Goal: Task Accomplishment & Management: Manage account settings

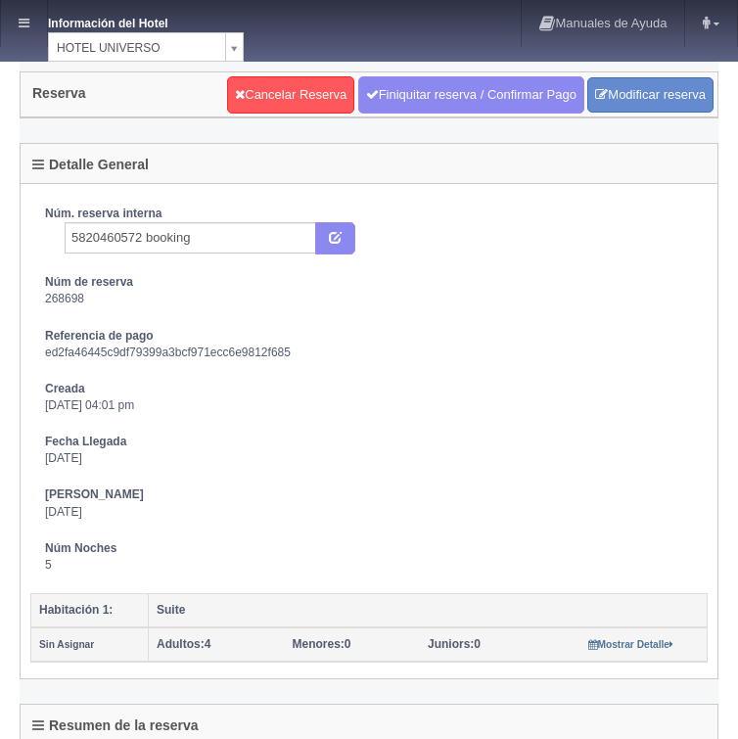
select select "4"
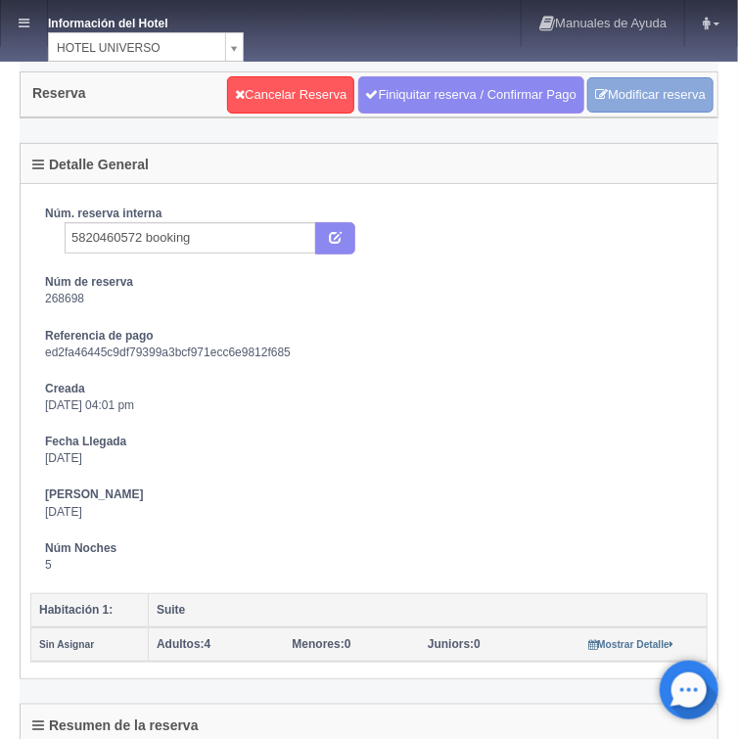
click at [625, 98] on link "Modificar reserva" at bounding box center [650, 95] width 126 height 36
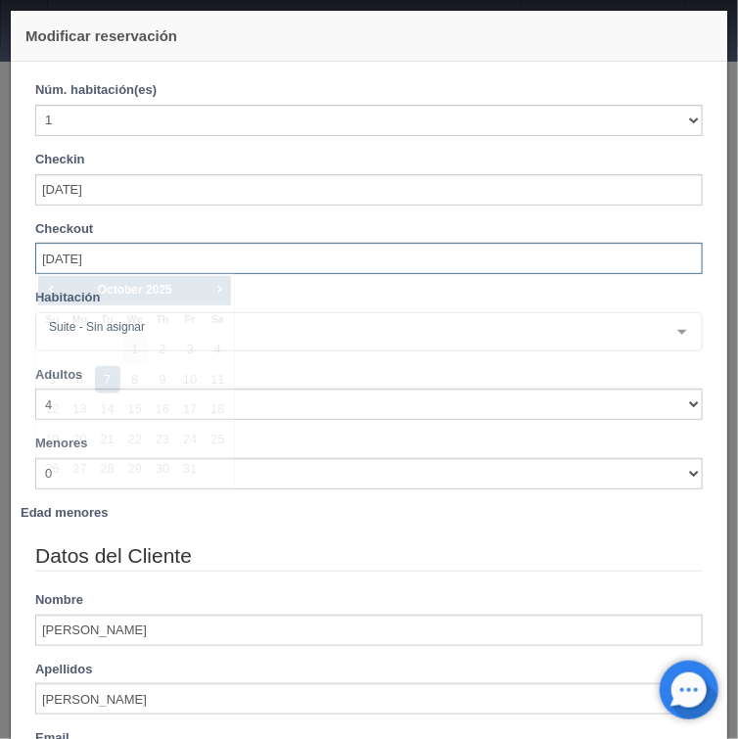
click at [58, 259] on input "[DATE]" at bounding box center [368, 258] width 667 height 31
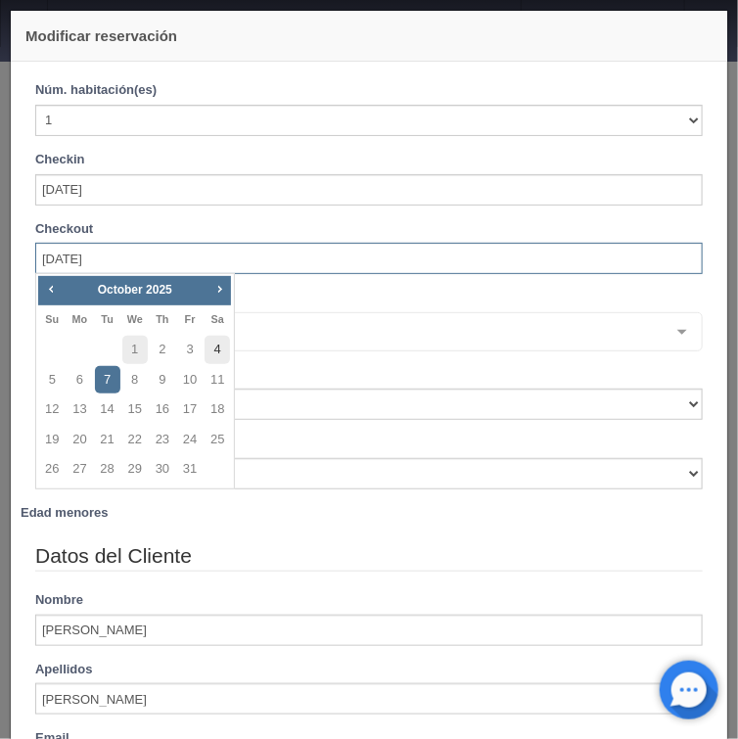
click at [217, 355] on link "4" at bounding box center [216, 350] width 25 height 28
type input "[DATE]"
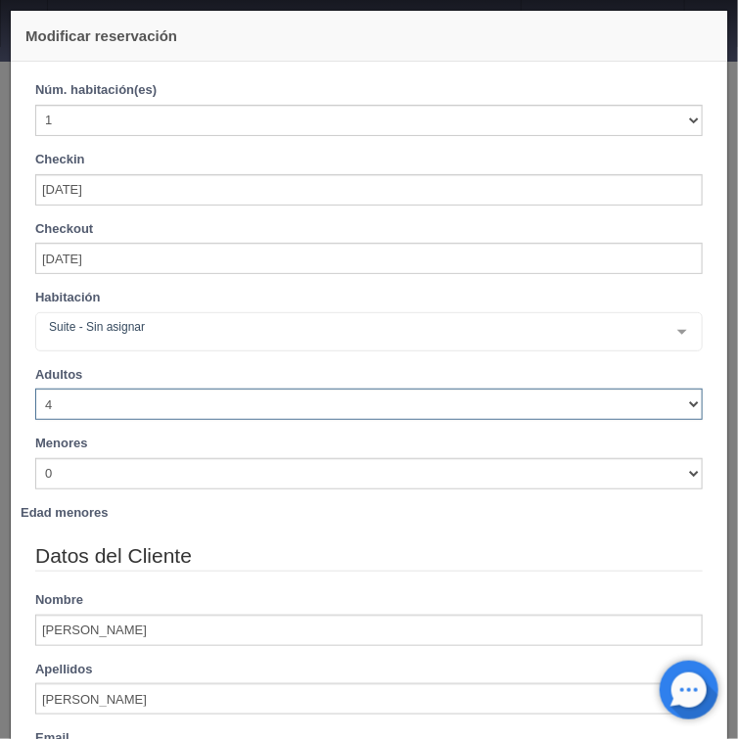
click at [683, 407] on select "1 2 3 4 5 6 7 8 9 10" at bounding box center [368, 403] width 667 height 31
checkbox input "false"
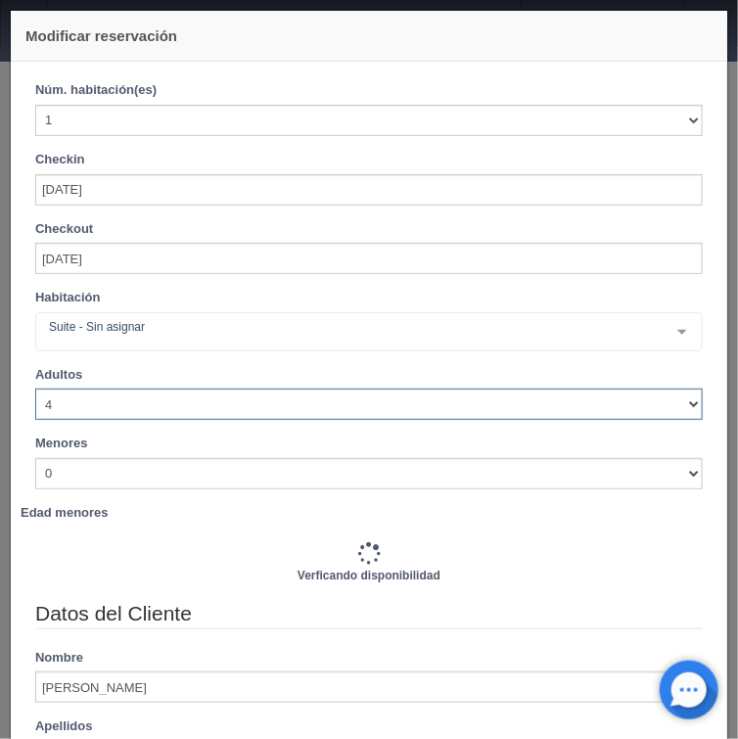
click at [35, 388] on select "1 2 3 4 5 6 7 8 9 10" at bounding box center [368, 403] width 667 height 31
type input "2260.00"
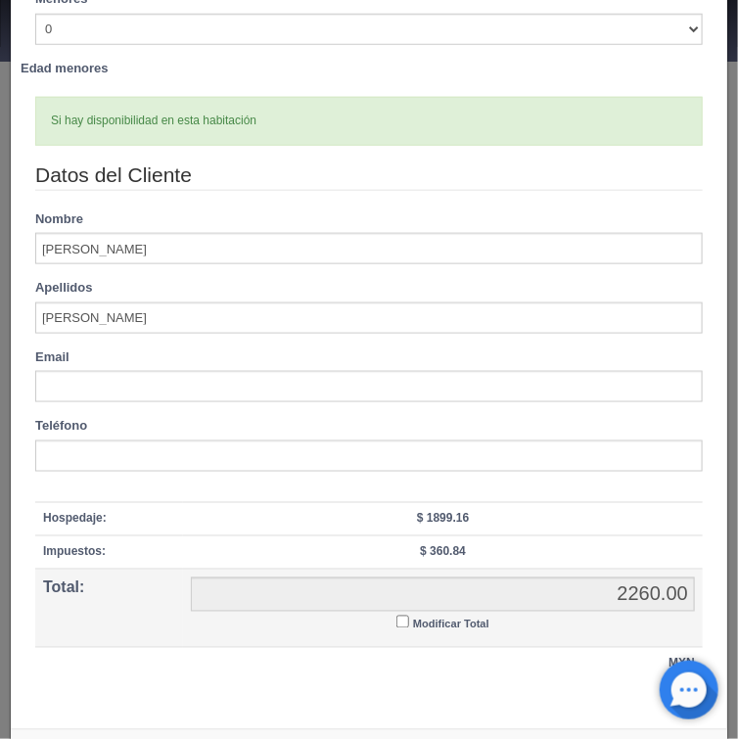
scroll to position [513, 0]
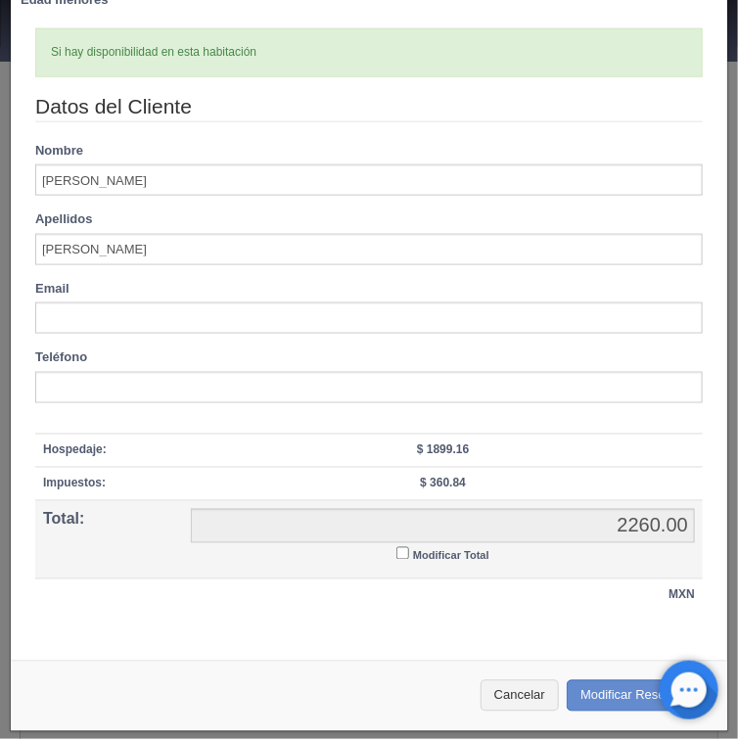
click at [397, 548] on input "Modificar Total" at bounding box center [402, 553] width 13 height 13
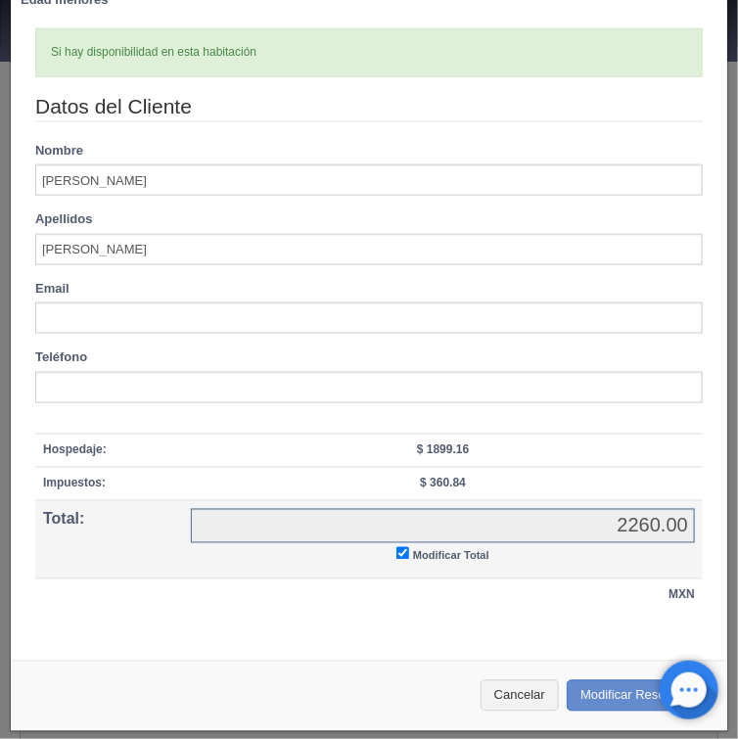
checkbox input "true"
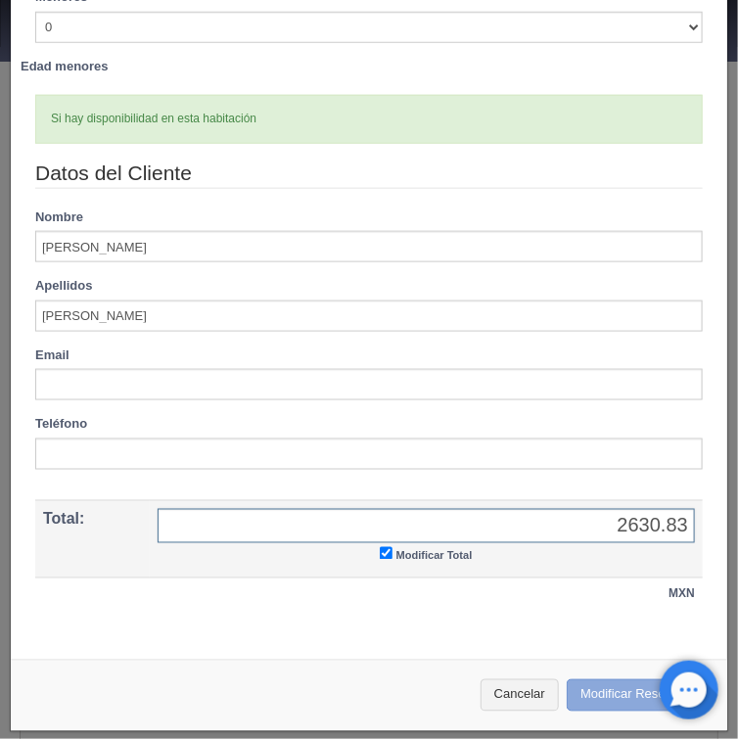
type input "2630.83"
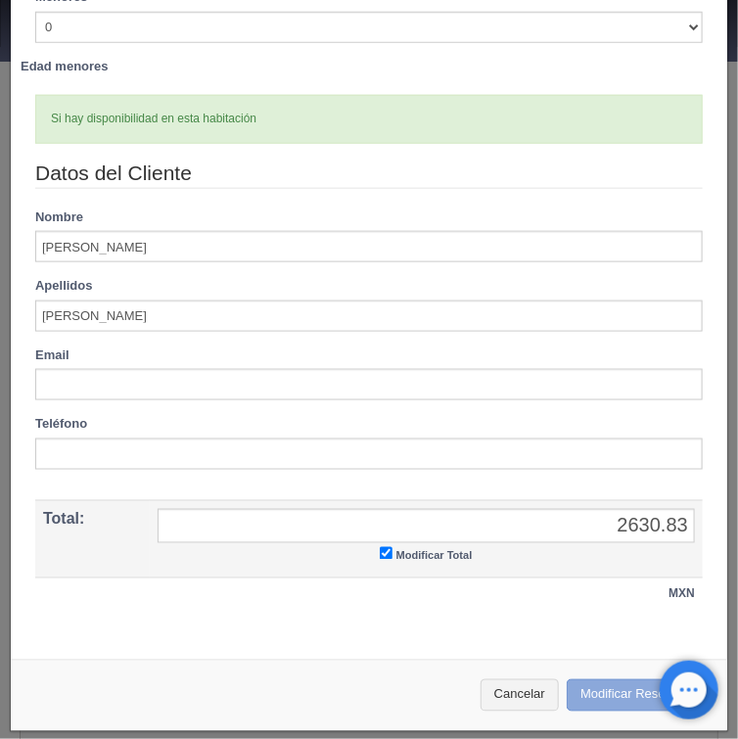
click at [584, 690] on button "Modificar Reserva" at bounding box center [636, 695] width 141 height 32
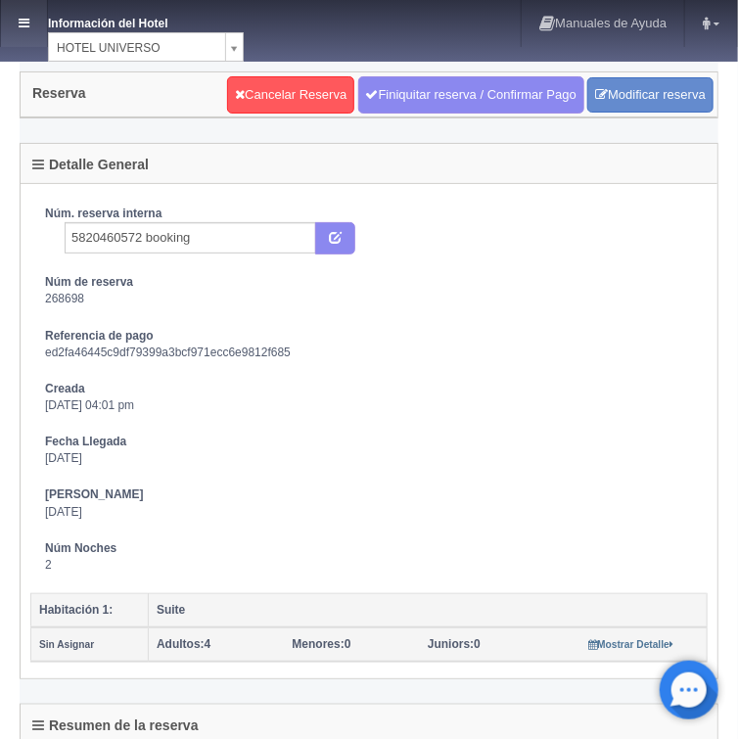
click at [21, 22] on icon at bounding box center [24, 23] width 11 height 13
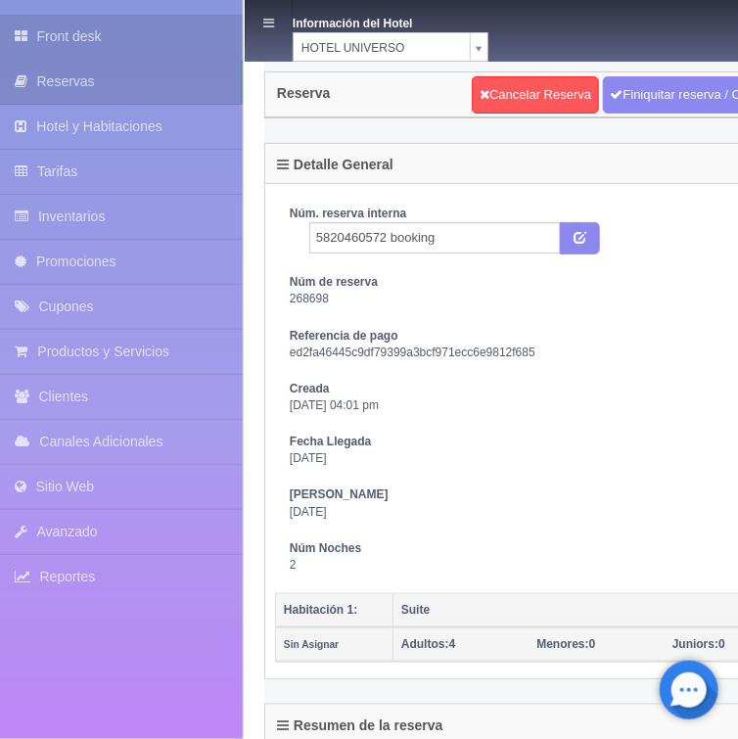
click at [44, 37] on link "Front desk" at bounding box center [121, 37] width 243 height 44
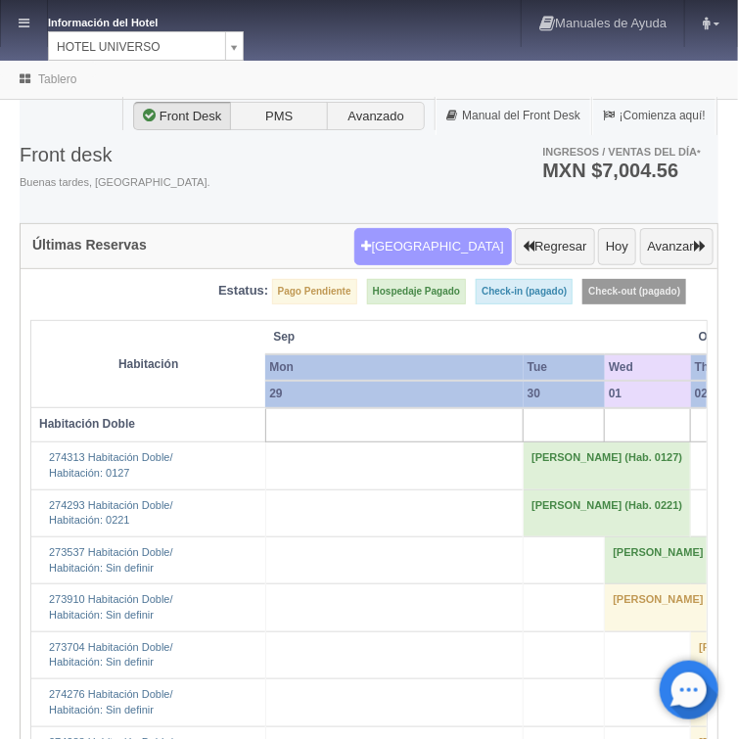
click at [438, 242] on button "Nueva Reserva" at bounding box center [432, 246] width 157 height 37
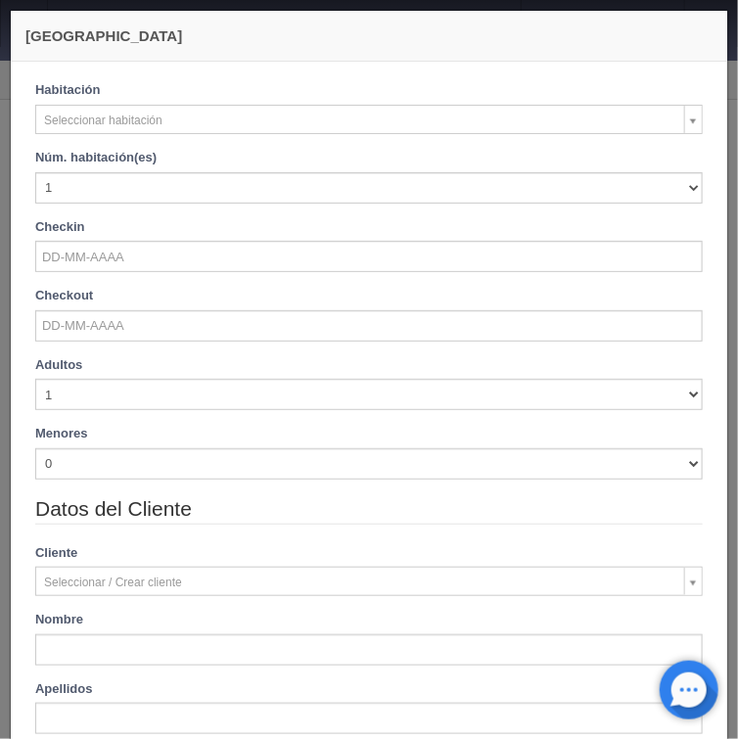
checkbox input "false"
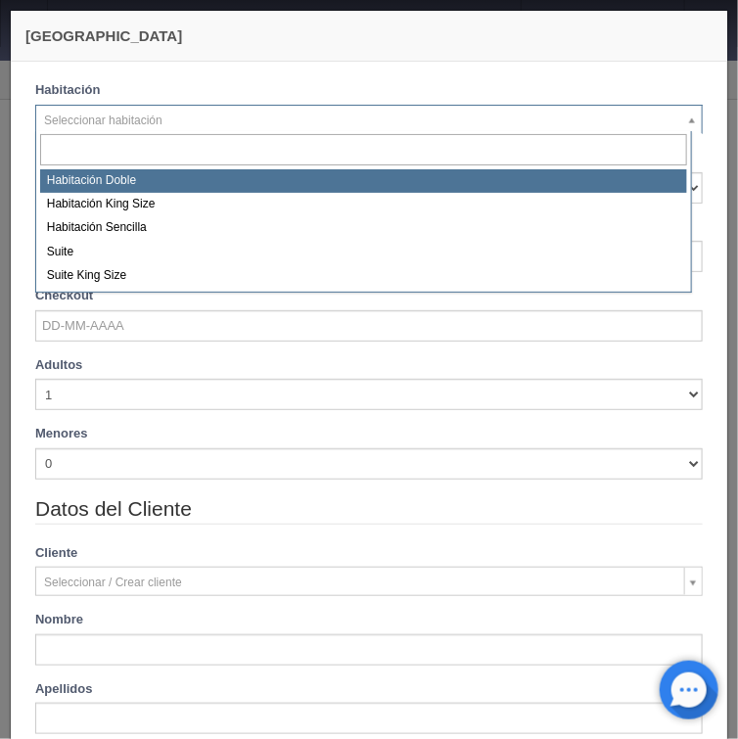
select select "583"
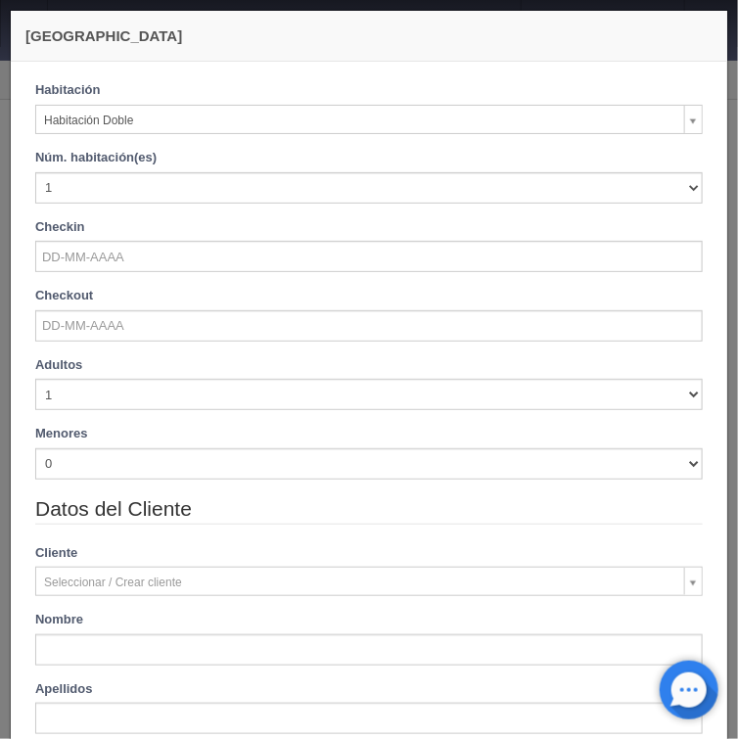
checkbox input "false"
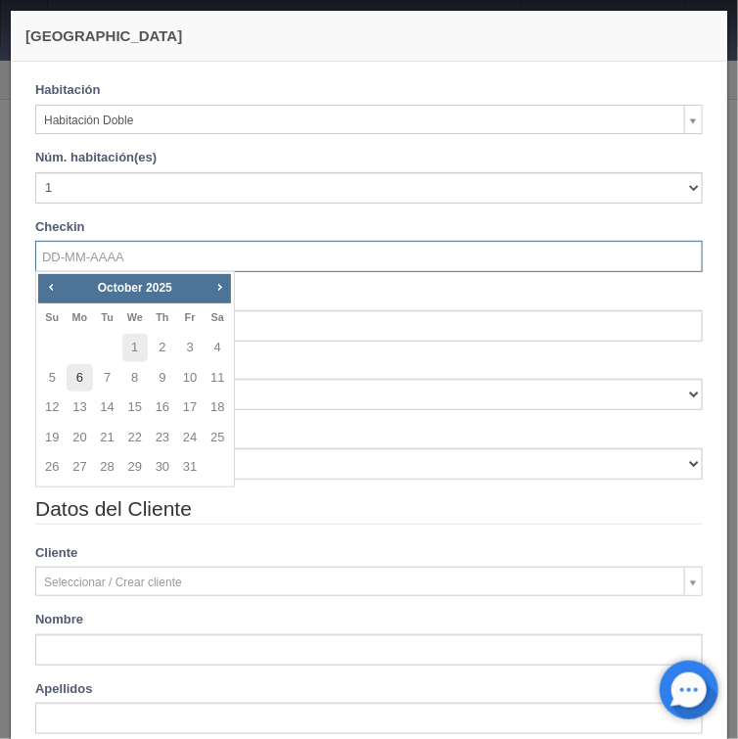
click at [78, 381] on link "6" at bounding box center [79, 378] width 25 height 28
type input "06-10-2025"
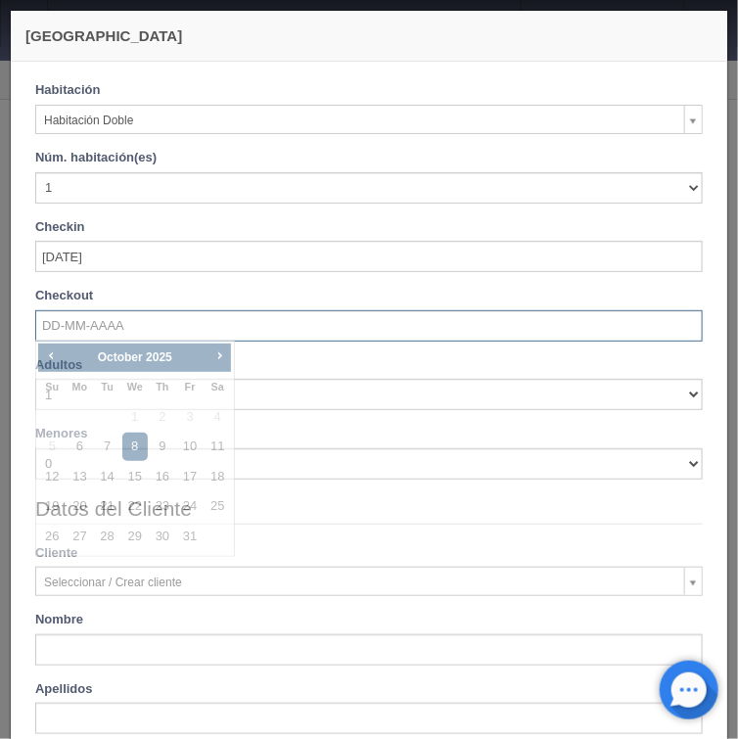
click at [67, 328] on input "text" at bounding box center [368, 325] width 667 height 31
checkbox input "false"
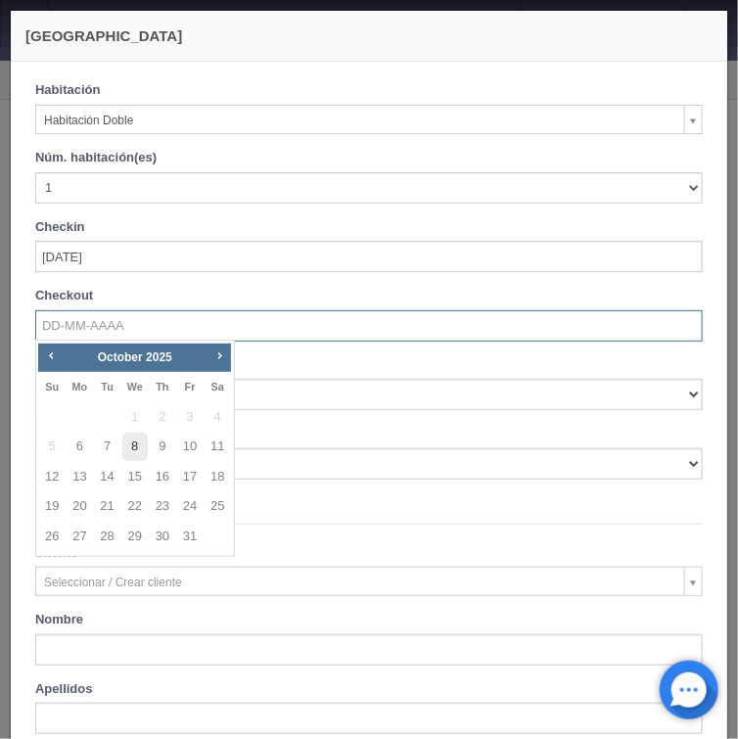
click at [137, 450] on link "8" at bounding box center [134, 446] width 25 height 28
type input "08-10-2025"
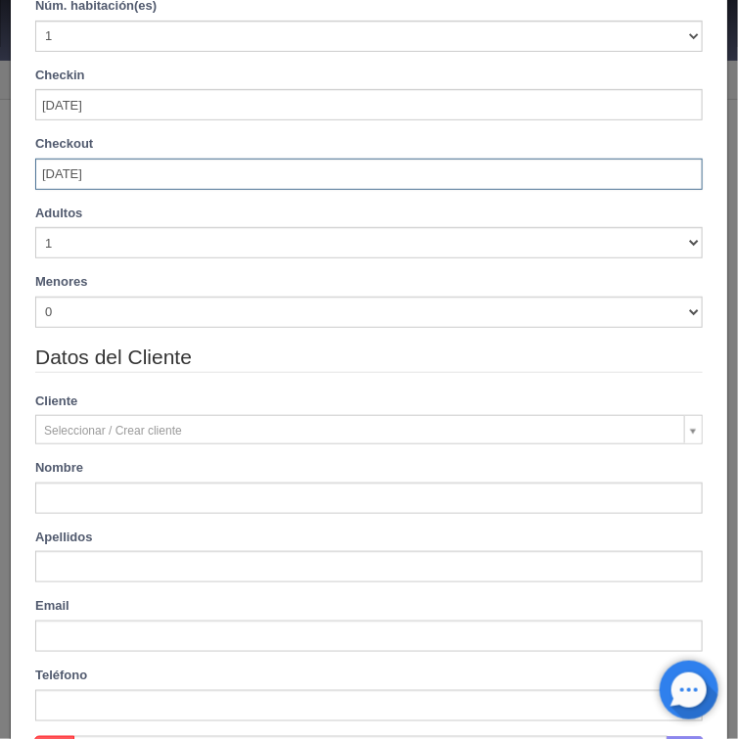
scroll to position [157, 0]
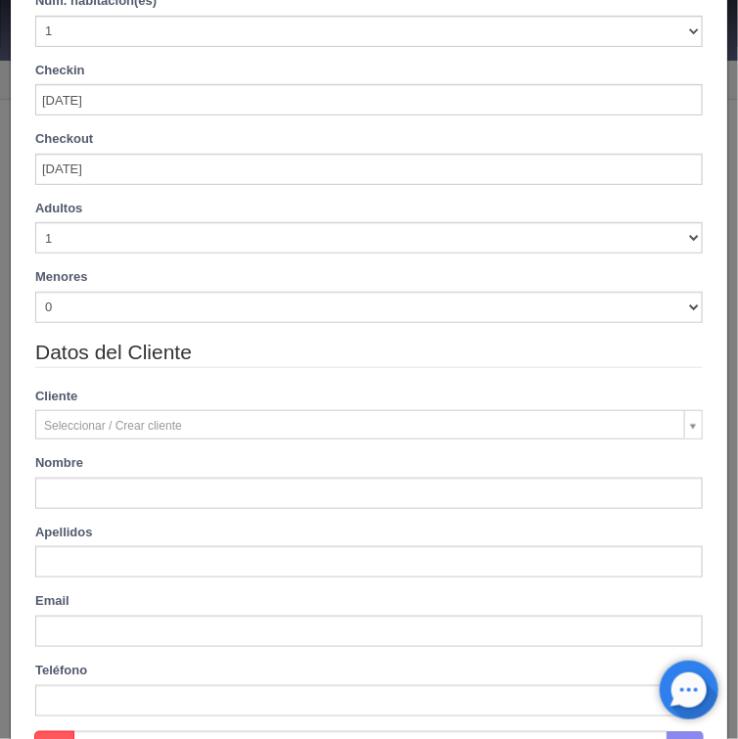
checkbox input "false"
type input "2060.00"
checkbox input "false"
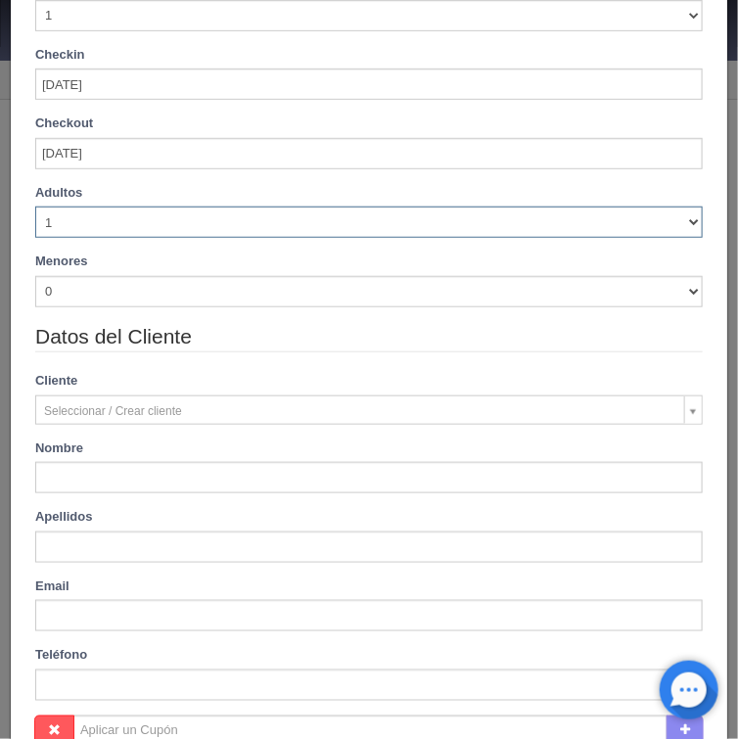
click at [680, 219] on select "1 2 3 4 5 6 7 8 9 10" at bounding box center [368, 221] width 667 height 31
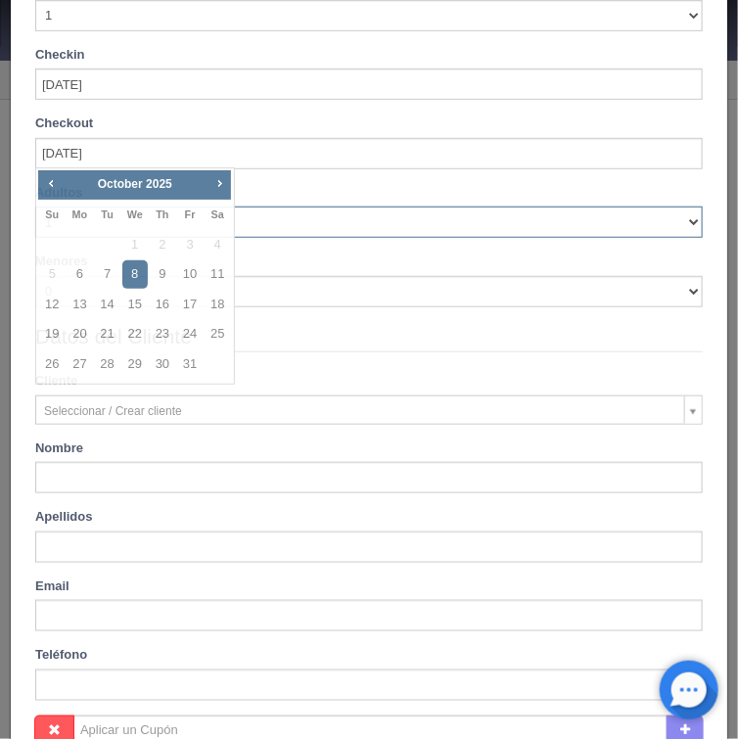
checkbox input "false"
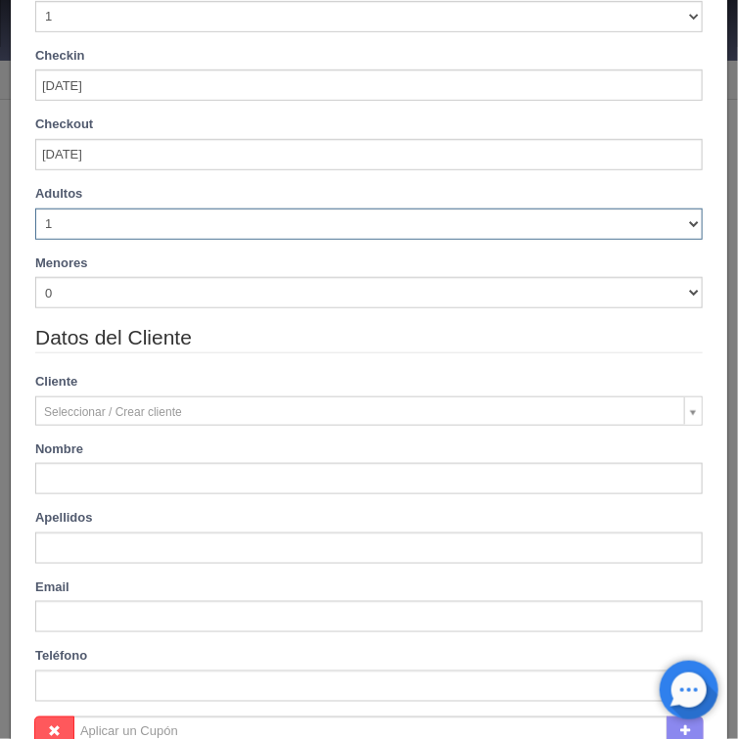
select select "4"
click at [35, 208] on select "1 2 3 4 5 6 7 8 9 10" at bounding box center [368, 223] width 667 height 31
type input "2060.00"
checkbox input "false"
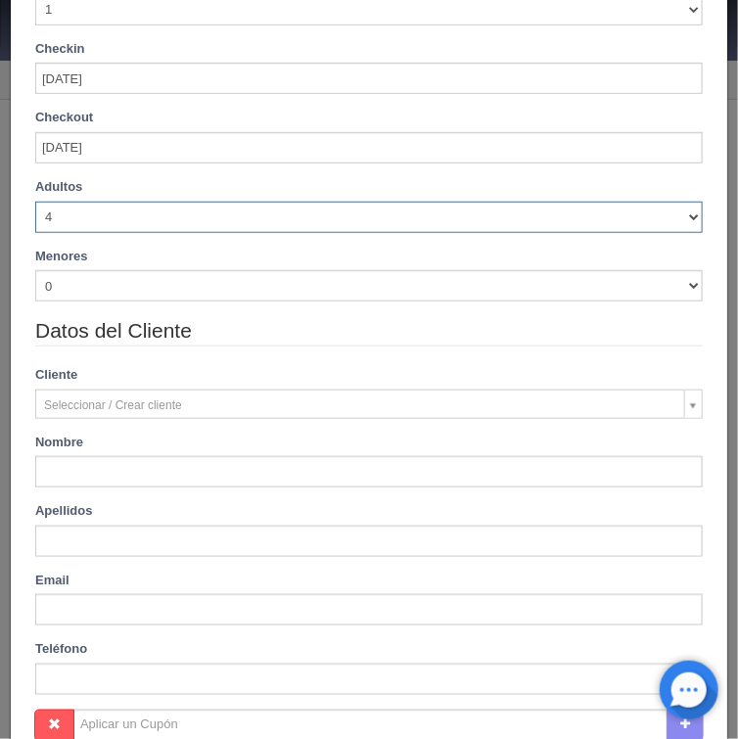
checkbox input "false"
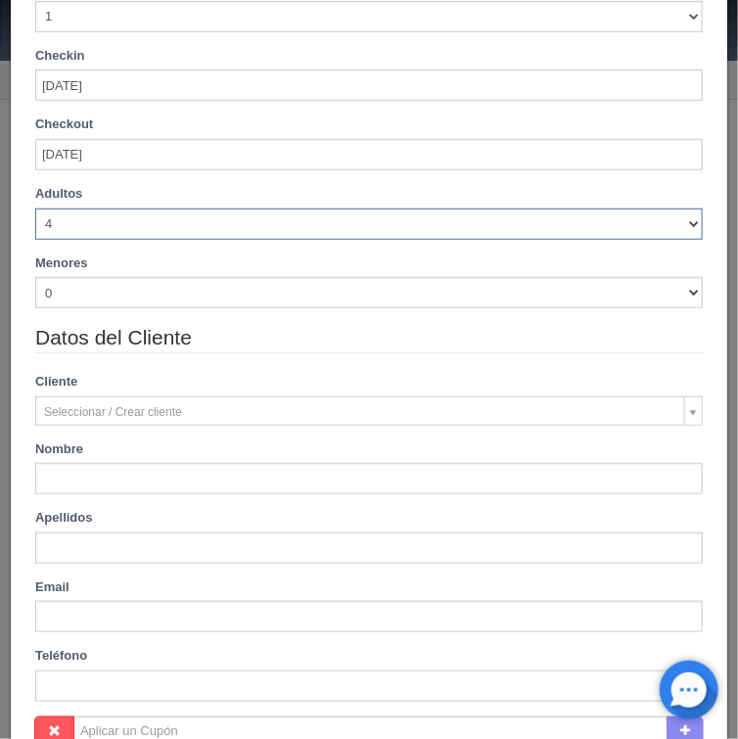
type input "2220.00"
checkbox input "false"
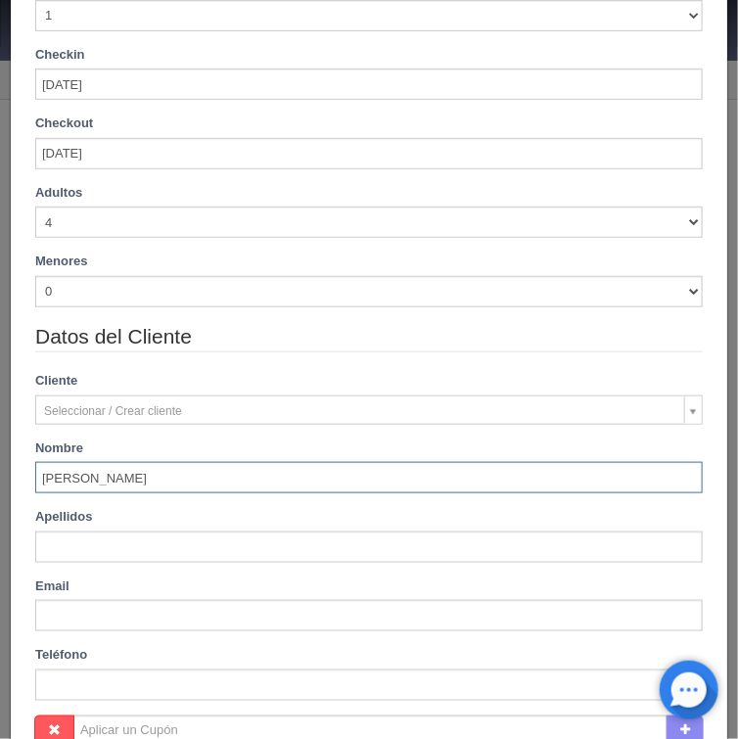
type input "[PERSON_NAME]"
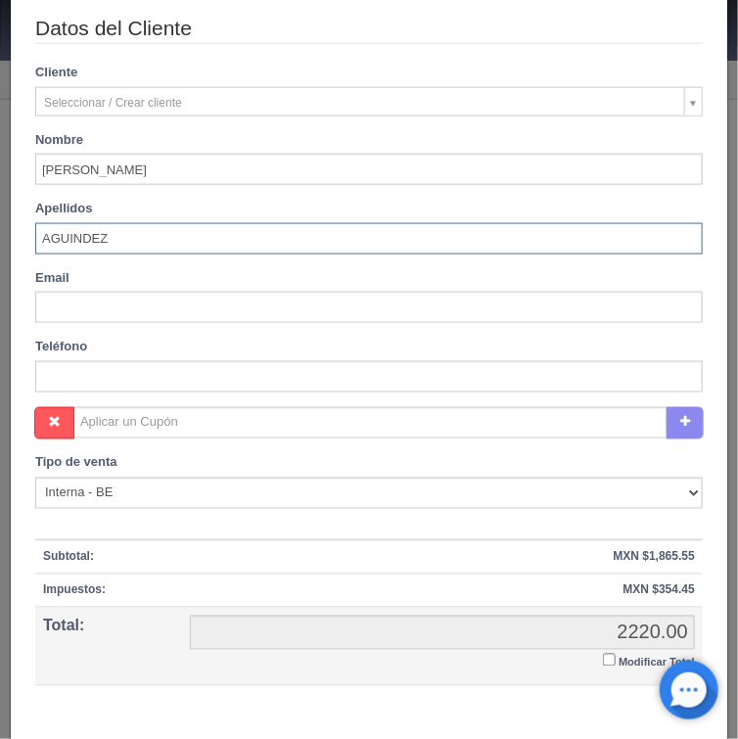
scroll to position [548, 0]
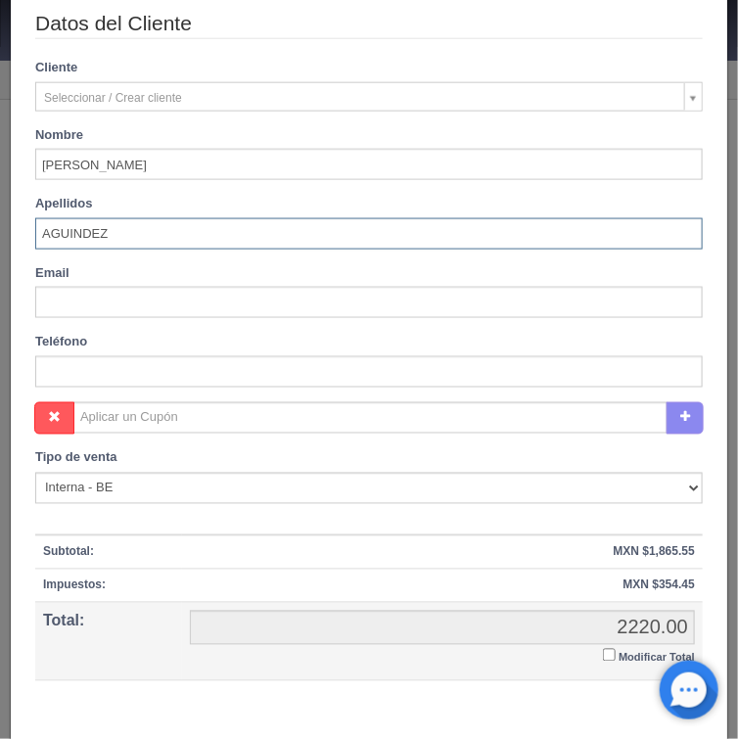
type input "AGUINDEZ"
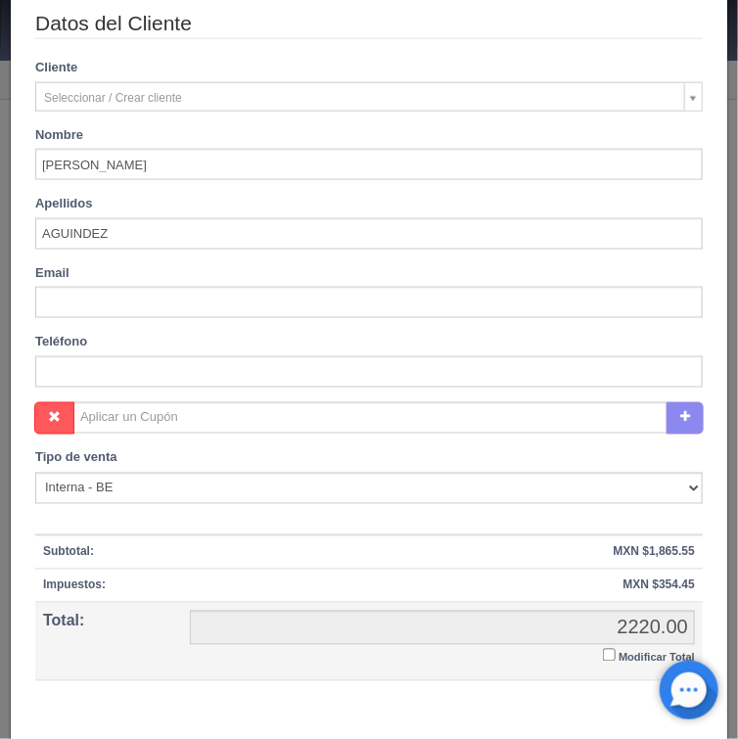
click at [603, 652] on input "Modificar Total" at bounding box center [609, 655] width 13 height 13
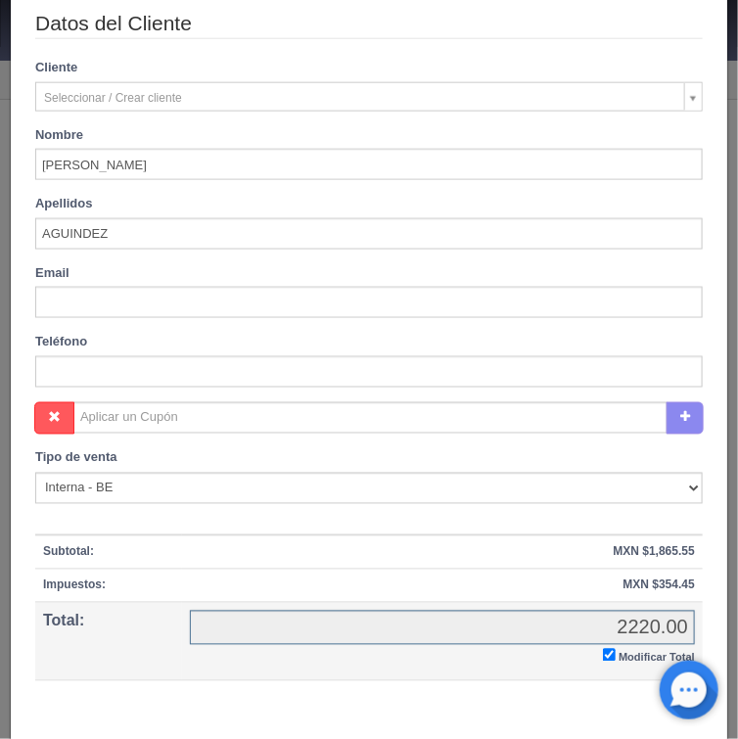
checkbox input "true"
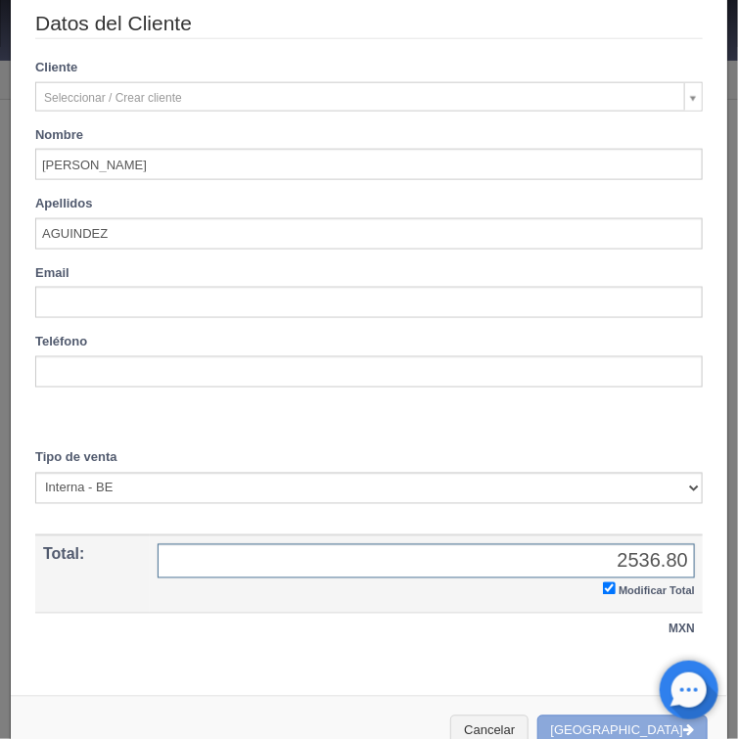
type input "2536.80"
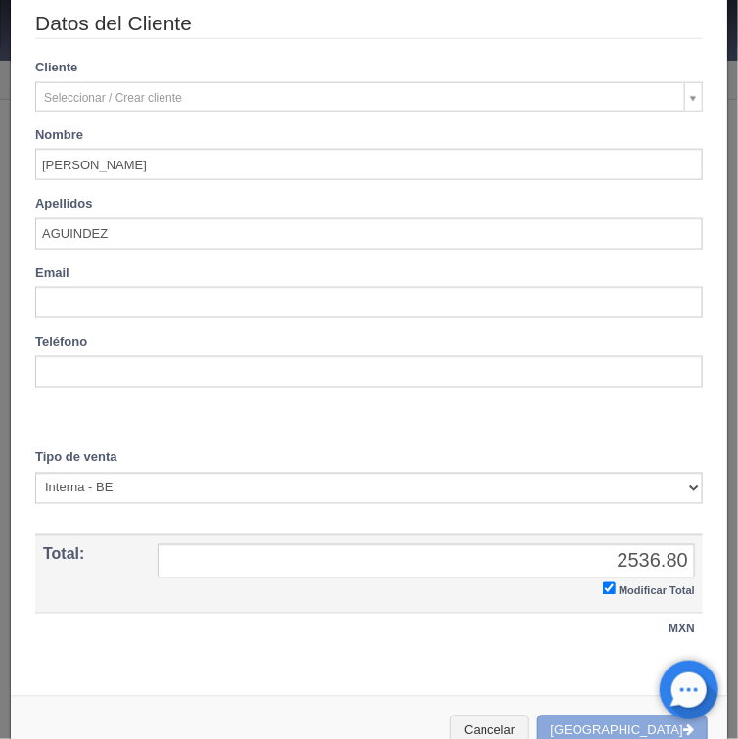
click at [599, 724] on button "Crear Reserva" at bounding box center [622, 731] width 170 height 32
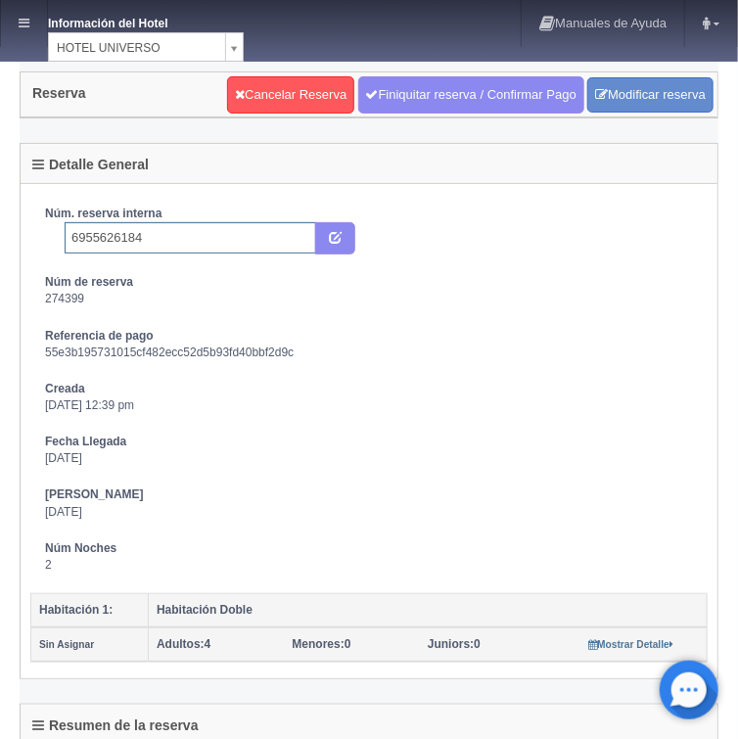
click at [171, 238] on input "6955626184" at bounding box center [190, 237] width 251 height 31
type input "6955626184 booking"
click at [333, 237] on icon "submit" at bounding box center [335, 236] width 13 height 13
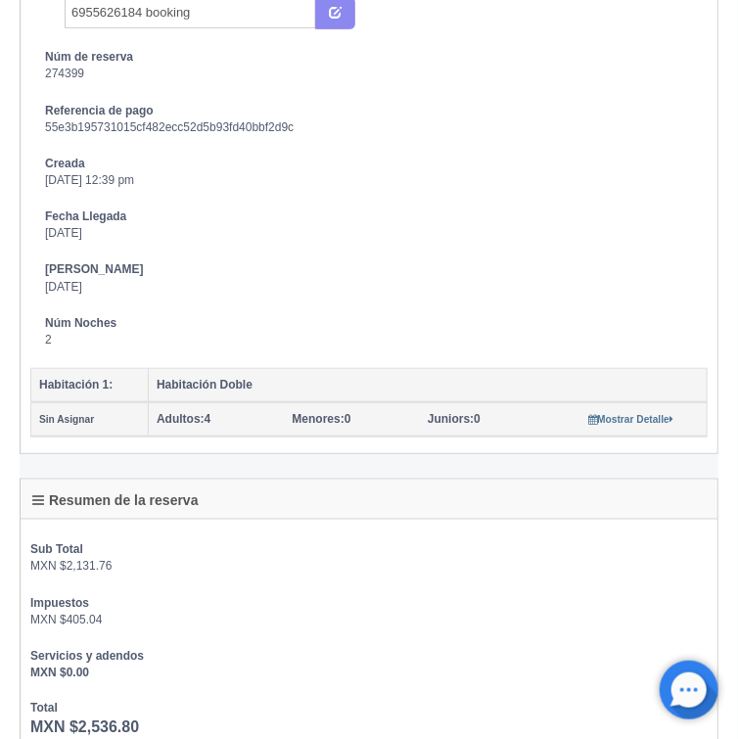
scroll to position [235, 0]
